Goal: Book appointment/travel/reservation

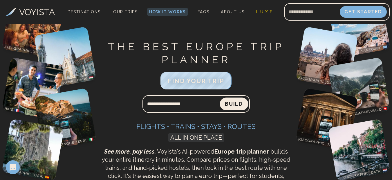
type input "**********"
click at [230, 102] on button "Build" at bounding box center [233, 104] width 27 height 12
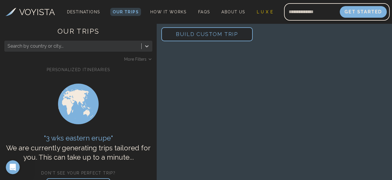
click at [236, 34] on span "Build Custom Trip" at bounding box center [207, 34] width 81 height 25
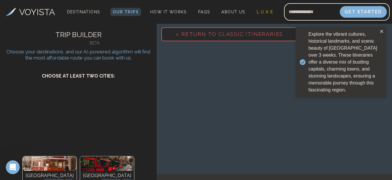
click at [247, 34] on span "< Return to Classic Itineraries" at bounding box center [230, 34] width 126 height 25
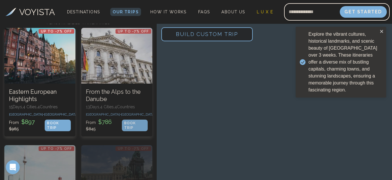
scroll to position [58, 0]
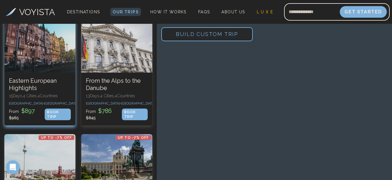
click at [37, 83] on h3 "Eastern European Highlights" at bounding box center [40, 84] width 62 height 15
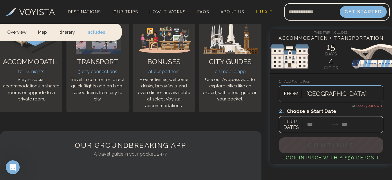
scroll to position [1886, 0]
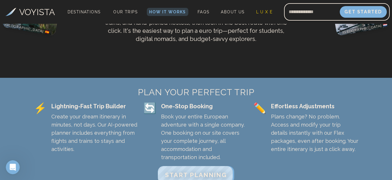
scroll to position [203, 0]
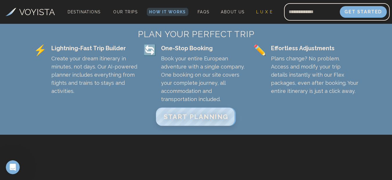
click at [181, 116] on span "START PLANNING" at bounding box center [196, 117] width 65 height 8
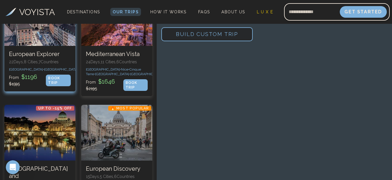
scroll to position [87, 0]
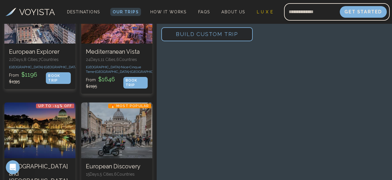
drag, startPoint x: 176, startPoint y: 39, endPoint x: 174, endPoint y: 59, distance: 19.8
click at [176, 39] on span "Build Custom Trip" at bounding box center [207, 34] width 81 height 25
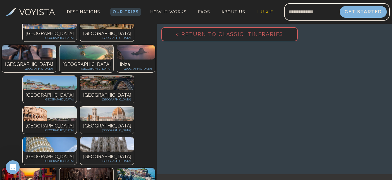
scroll to position [229, 0]
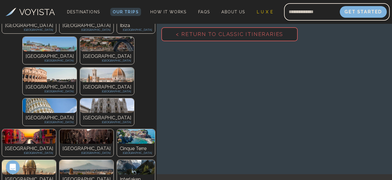
click at [197, 36] on span "< Return to Classic Itineraries" at bounding box center [230, 34] width 126 height 25
